Goal: Transaction & Acquisition: Purchase product/service

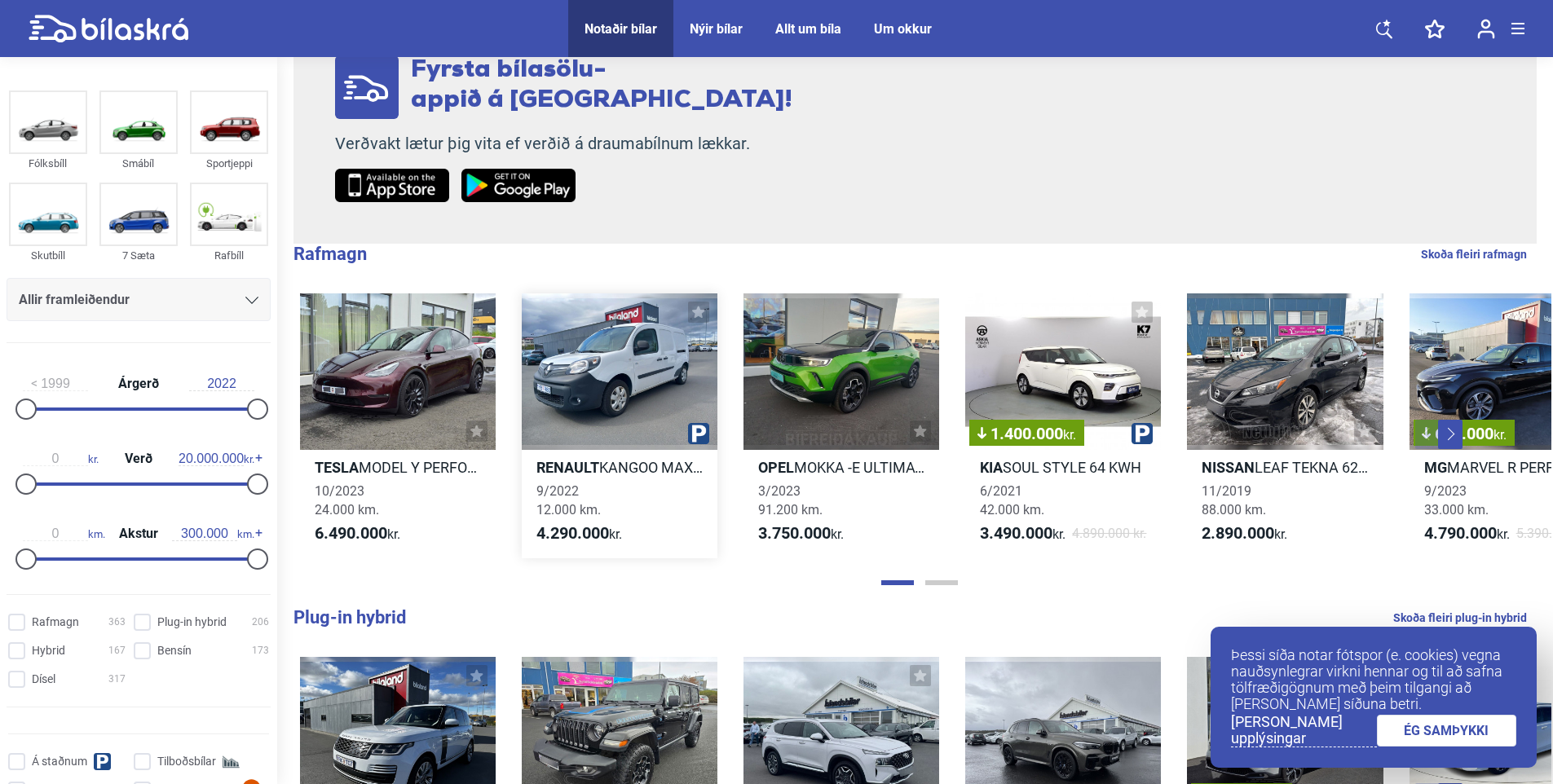
scroll to position [326, 0]
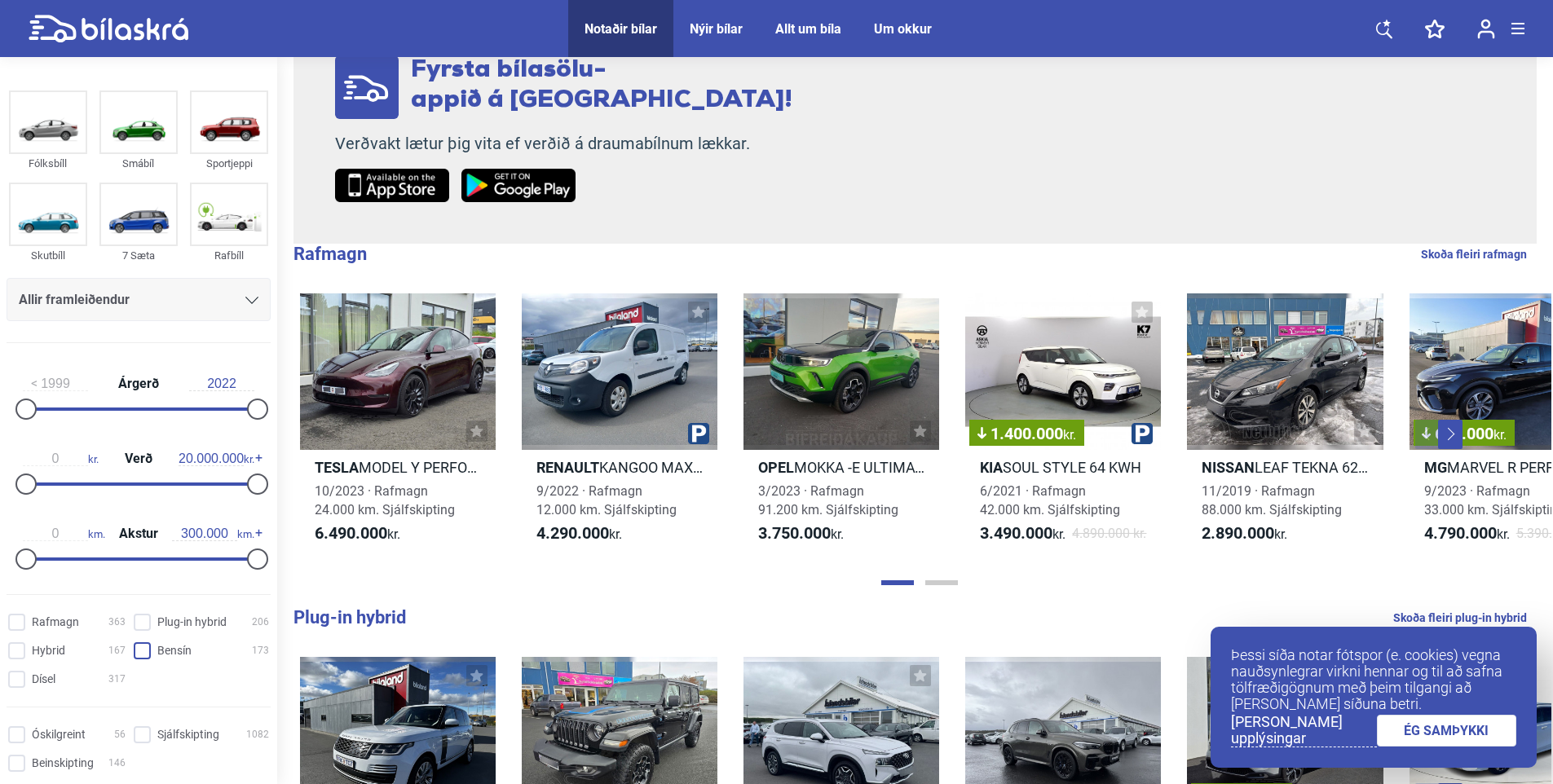
click at [142, 650] on input "Bensín 173" at bounding box center [204, 652] width 136 height 17
checkbox input "true"
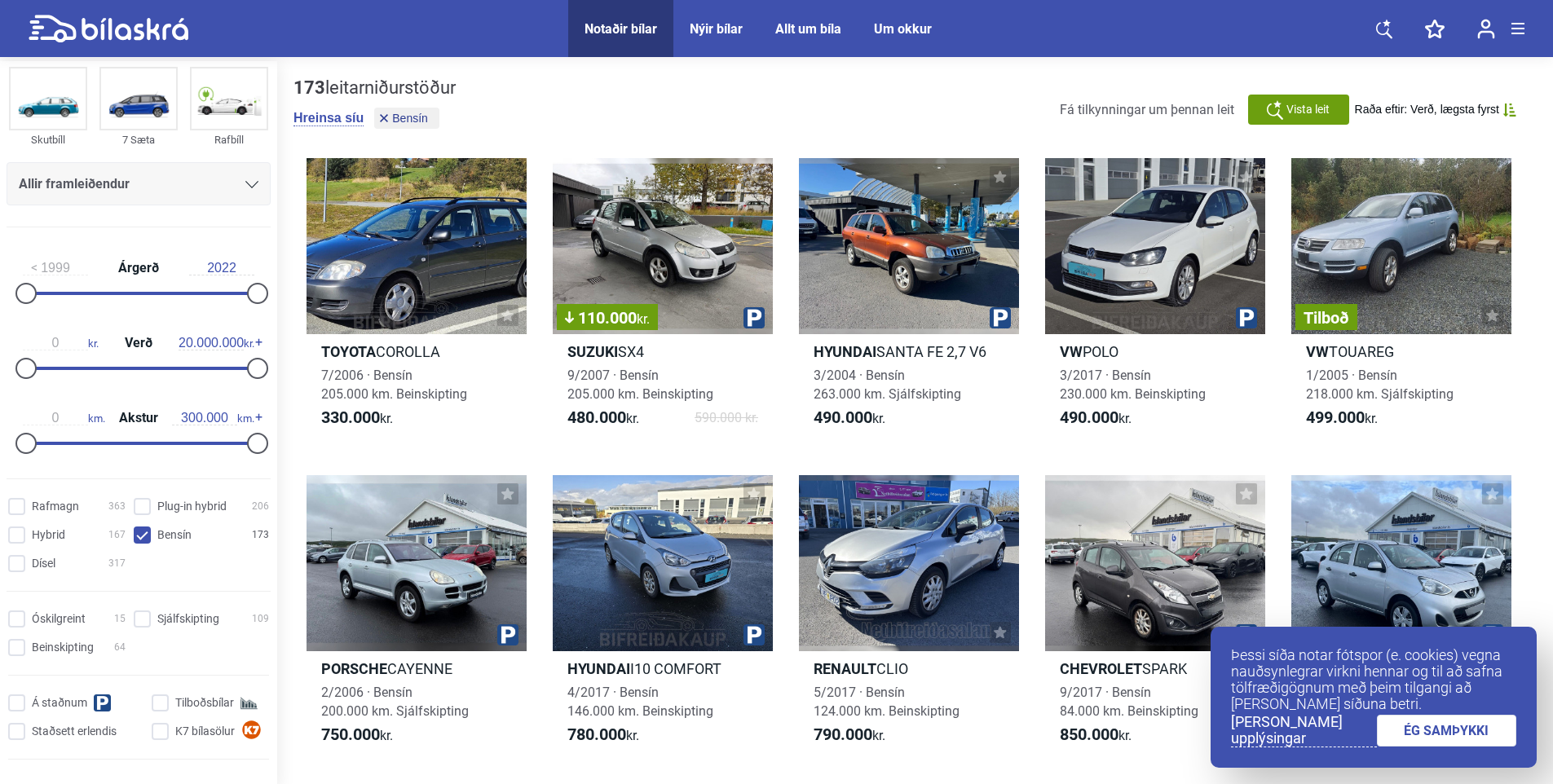
scroll to position [163, 0]
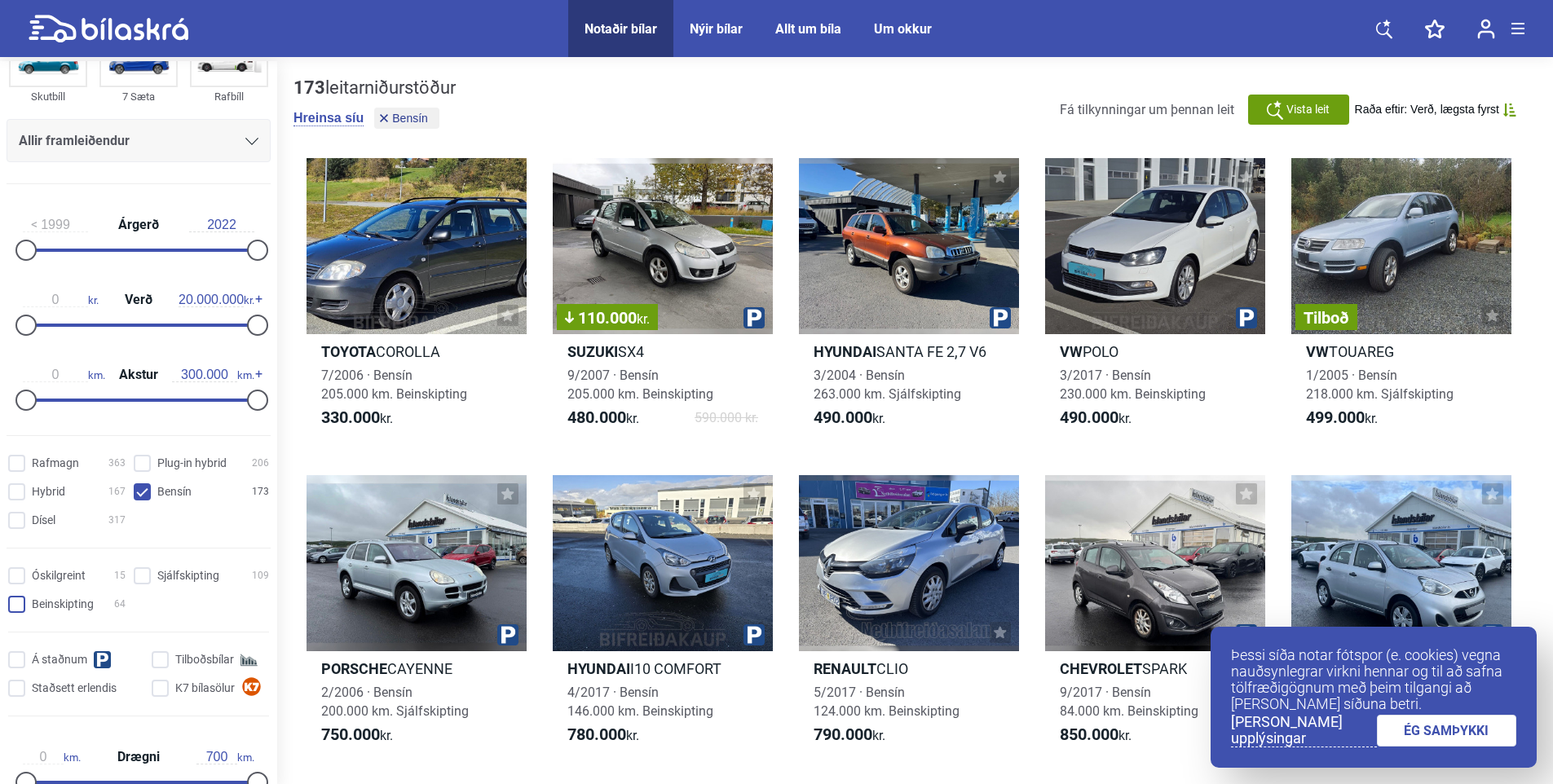
click at [19, 604] on input "Beinskipting 64" at bounding box center [69, 605] width 117 height 17
checkbox input "true"
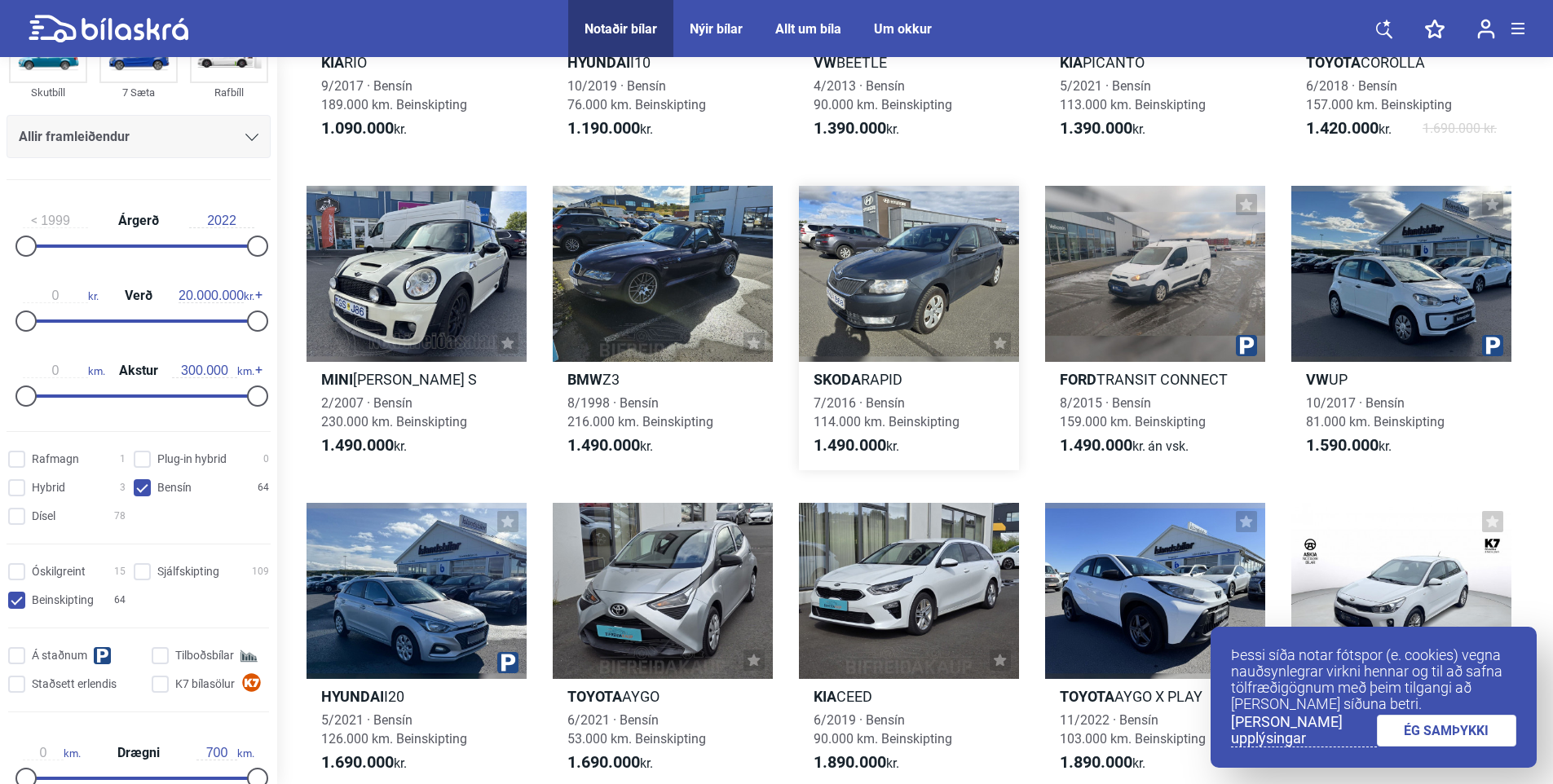
scroll to position [1468, 0]
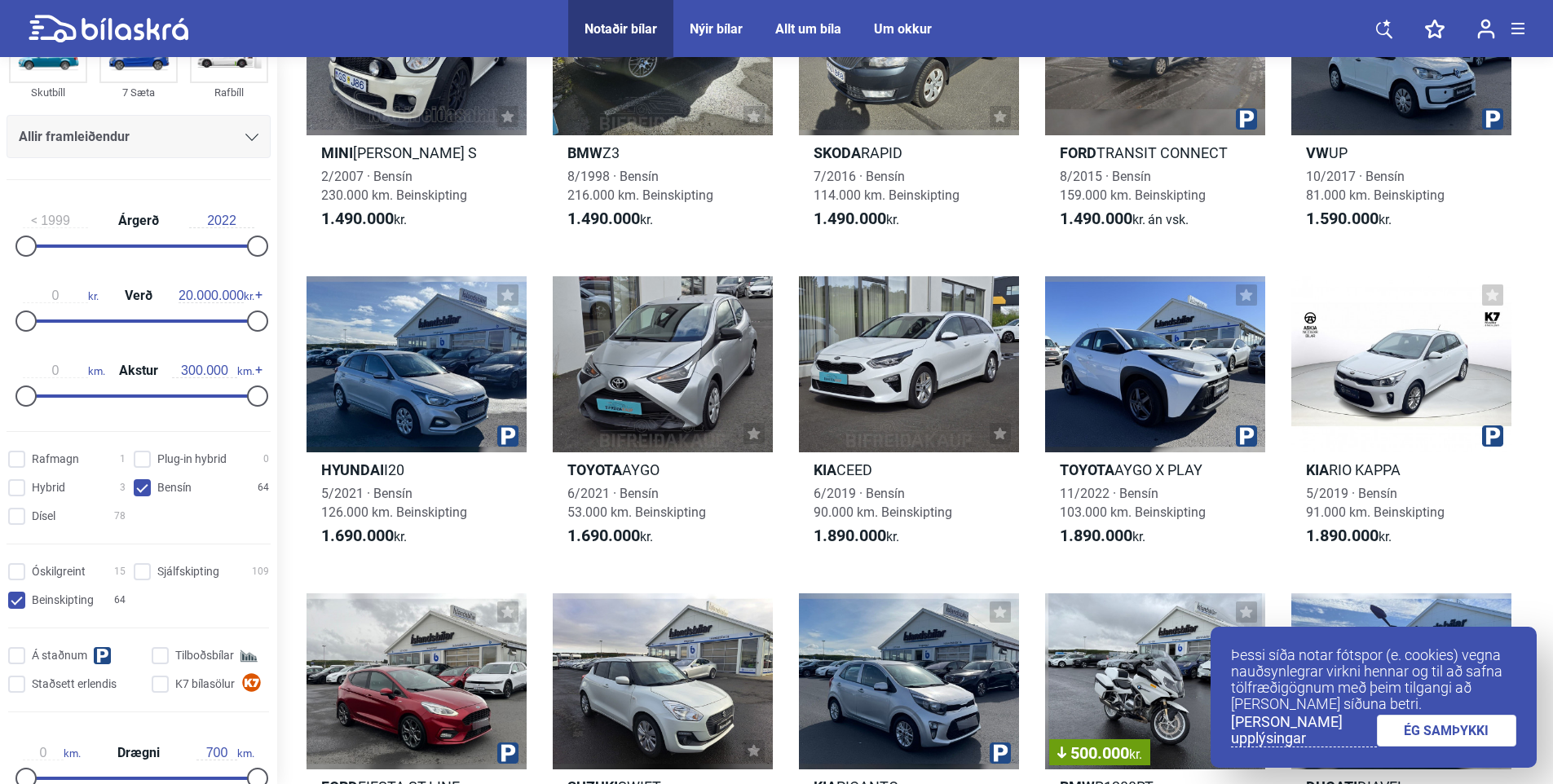
click at [1468, 731] on link "ÉG SAMÞYKKI" at bounding box center [1447, 731] width 140 height 32
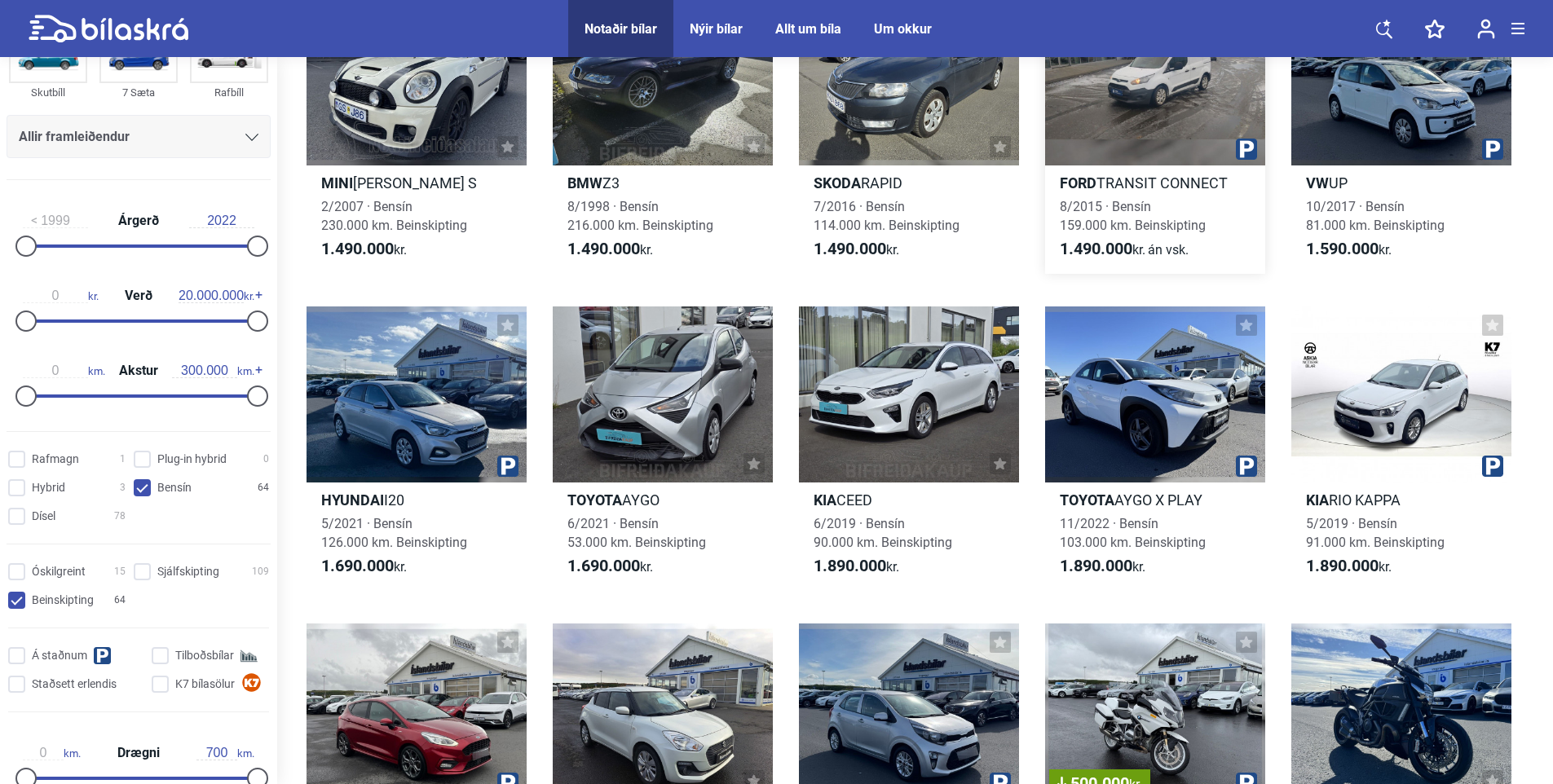
scroll to position [1386, 0]
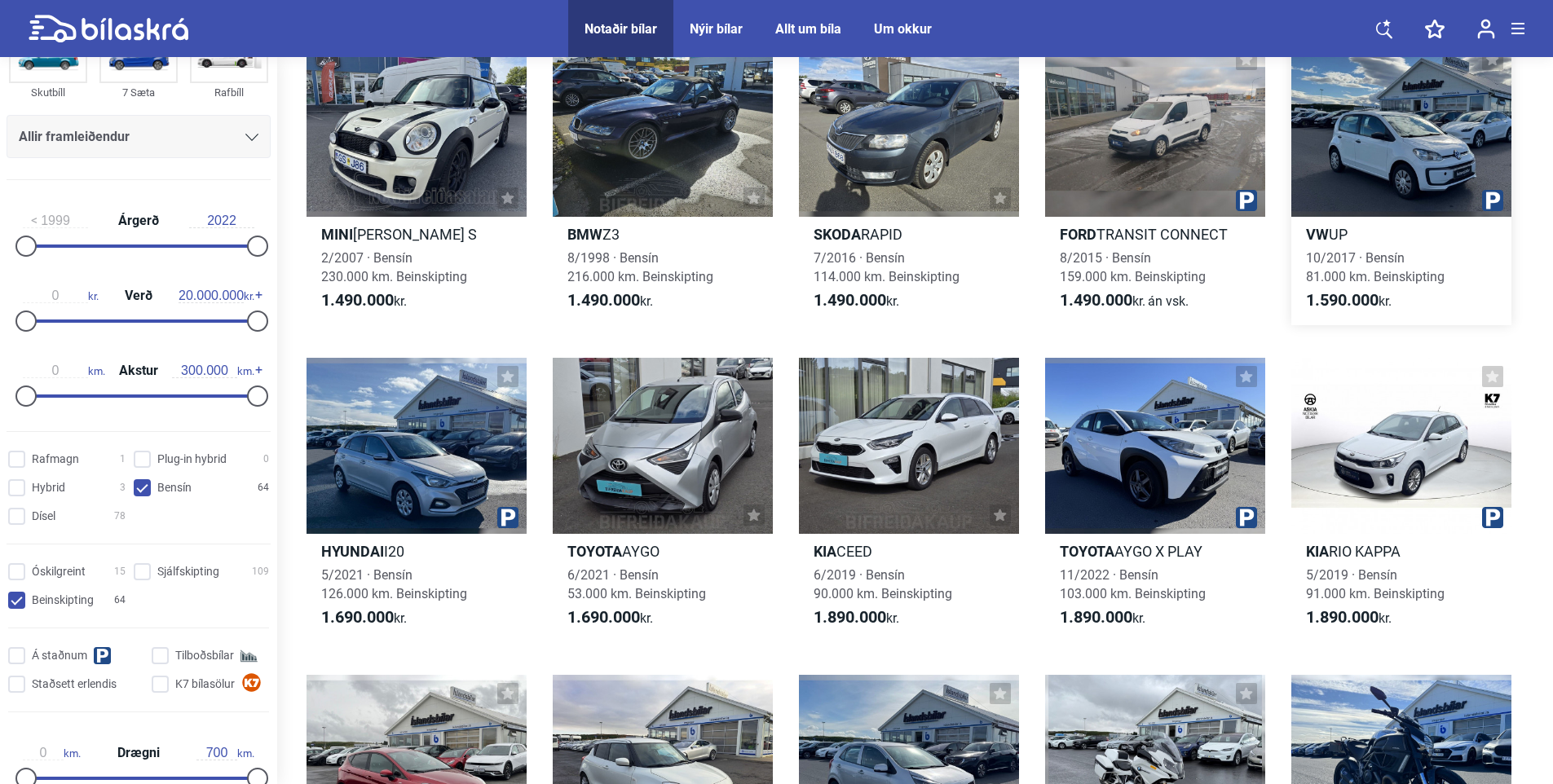
click at [1368, 223] on link "VW UP 10/2017 · Bensín 81.000 km. Beinskipting 1.590.000 kr." at bounding box center [1401, 183] width 220 height 285
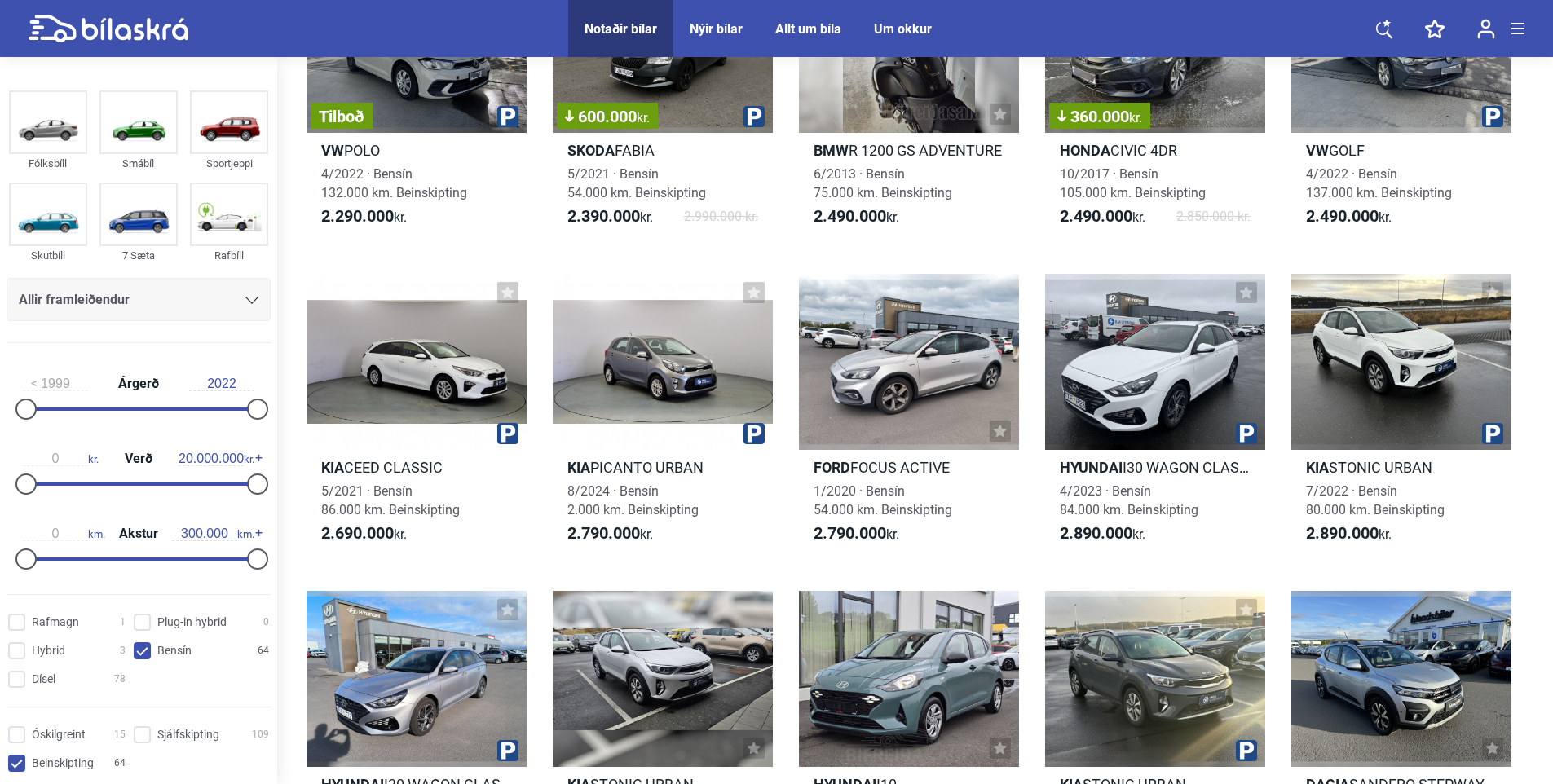
scroll to position [2935, 0]
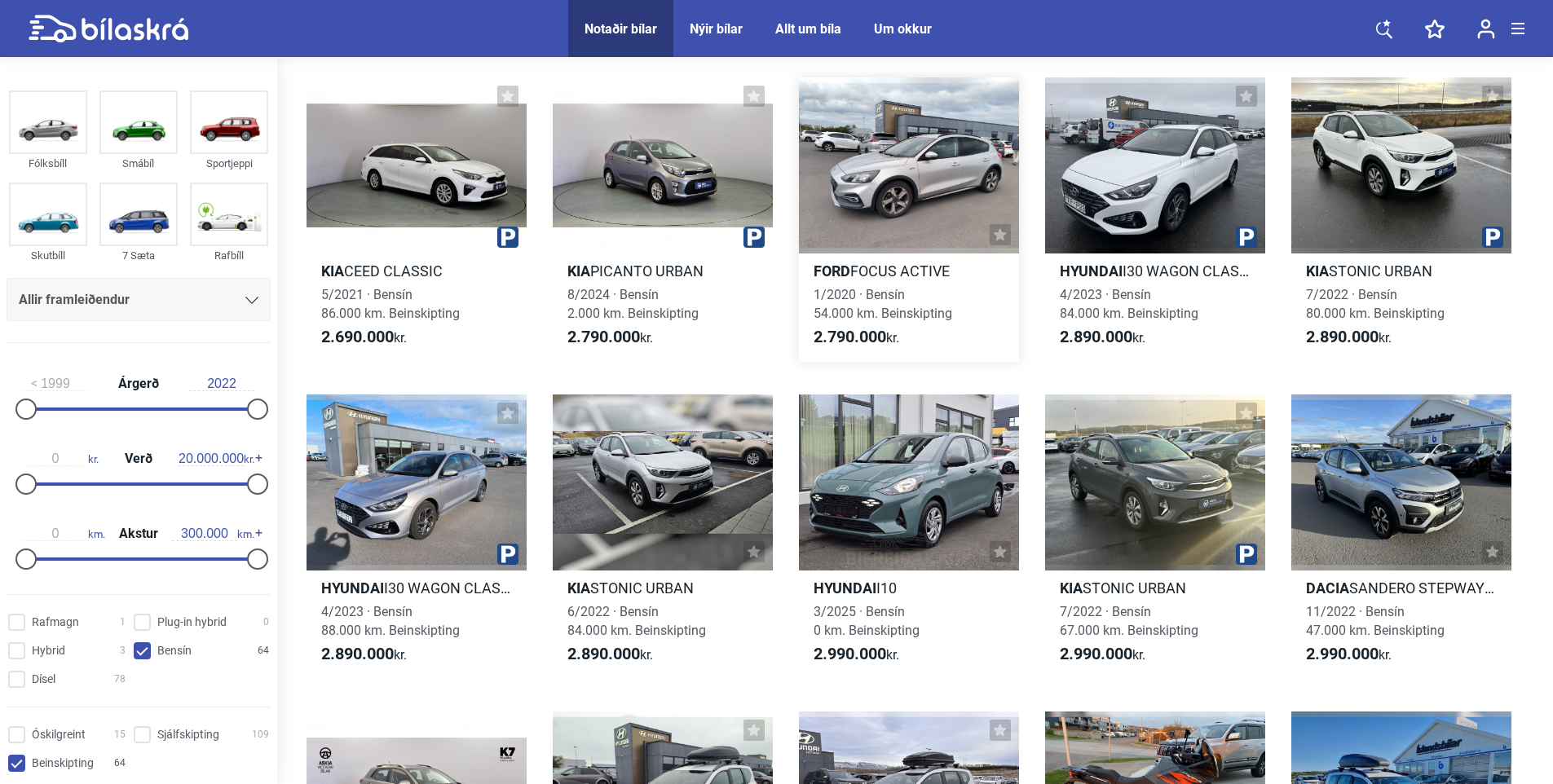
click at [978, 328] on div "2.790.000 kr." at bounding box center [909, 337] width 220 height 19
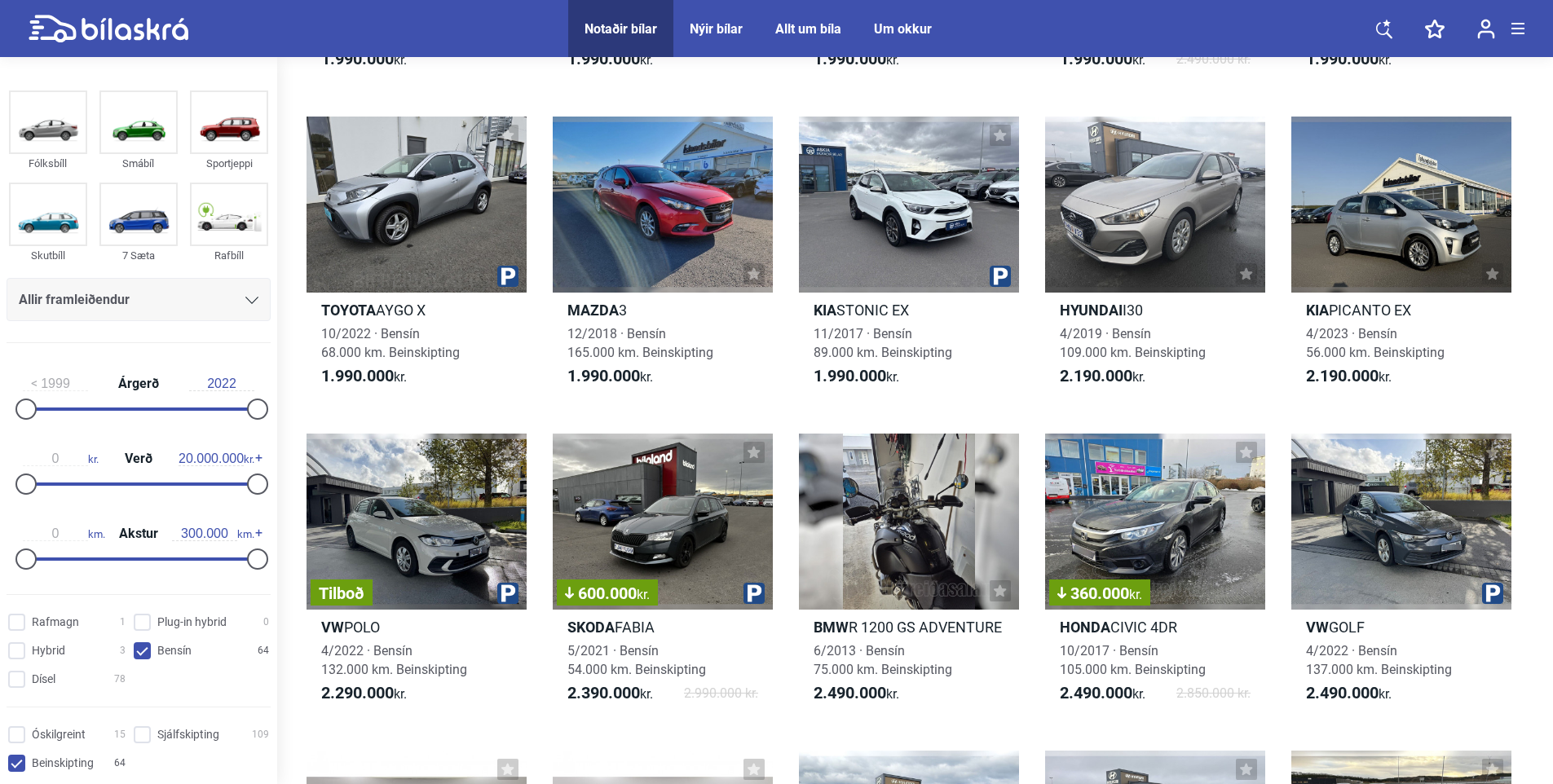
scroll to position [2935, 0]
